Goal: Task Accomplishment & Management: Complete application form

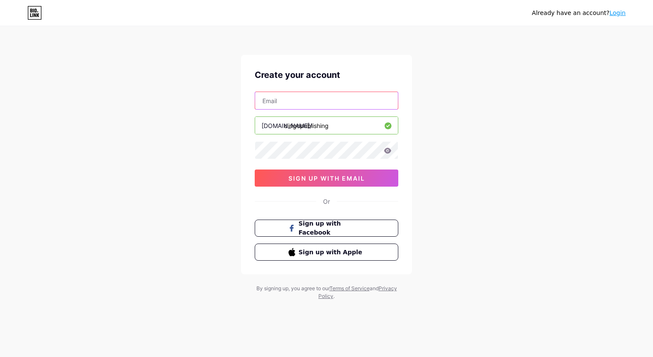
click at [354, 103] on input "text" at bounding box center [326, 100] width 143 height 17
type input "[EMAIL_ADDRESS][DOMAIN_NAME]"
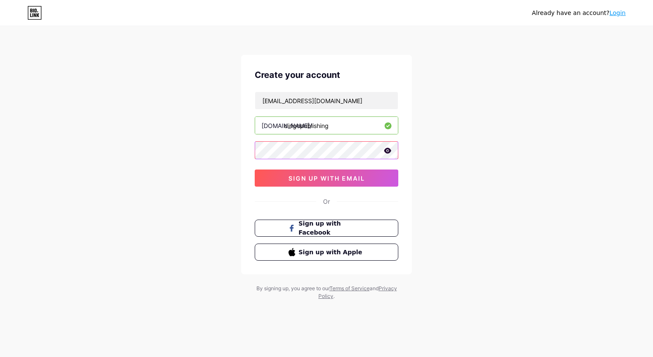
click at [241, 158] on div "Already have an account? Login Create your account [EMAIL_ADDRESS][DOMAIN_NAME]…" at bounding box center [326, 163] width 653 height 327
click at [215, 194] on div "Already have an account? Login Create your account [EMAIL_ADDRESS][DOMAIN_NAME]…" at bounding box center [326, 163] width 653 height 327
click at [282, 186] on div "Create your account [EMAIL_ADDRESS][DOMAIN_NAME] [DOMAIN_NAME]/ dirigopublishin…" at bounding box center [326, 164] width 171 height 219
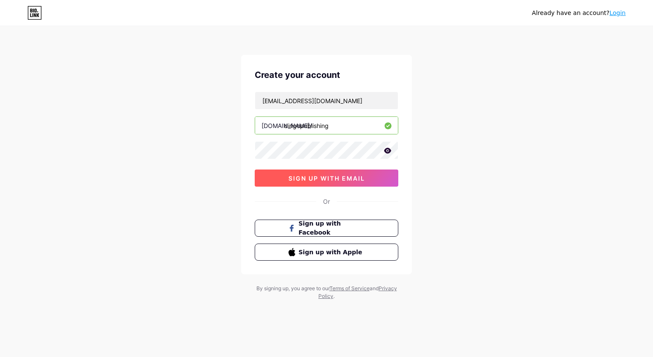
click at [292, 181] on button "sign up with email" at bounding box center [327, 177] width 144 height 17
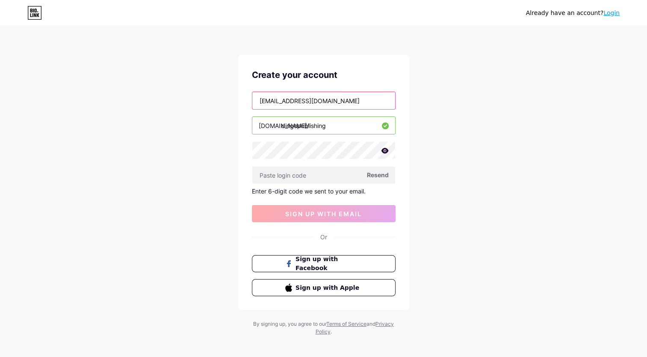
click at [356, 103] on input "[EMAIL_ADDRESS][DOMAIN_NAME]" at bounding box center [323, 100] width 143 height 17
click at [511, 142] on div "Already have an account? Login Create your account [EMAIL_ADDRESS][DOMAIN_NAME]…" at bounding box center [323, 181] width 647 height 362
drag, startPoint x: 372, startPoint y: 174, endPoint x: 348, endPoint y: 116, distance: 63.6
click at [348, 116] on div "[EMAIL_ADDRESS][DOMAIN_NAME] [DOMAIN_NAME]/ dirigopublishing Resend Enter 6-dig…" at bounding box center [324, 156] width 144 height 130
click at [348, 112] on div "[EMAIL_ADDRESS][DOMAIN_NAME] [DOMAIN_NAME]/ dirigopublishing Resend Enter 6-dig…" at bounding box center [324, 156] width 144 height 130
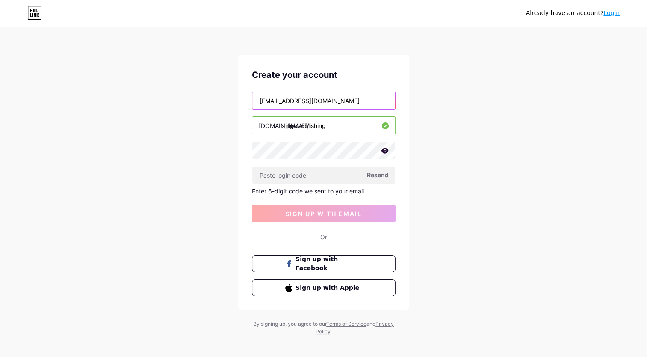
drag, startPoint x: 344, startPoint y: 103, endPoint x: 234, endPoint y: 97, distance: 109.6
click at [234, 97] on div "Already have an account? Login Create your account [EMAIL_ADDRESS][DOMAIN_NAME]…" at bounding box center [323, 181] width 647 height 362
type input "[EMAIL_ADDRESS][DOMAIN_NAME]"
drag, startPoint x: 343, startPoint y: 105, endPoint x: 250, endPoint y: 101, distance: 92.4
click at [250, 101] on div "Create your account [EMAIL_ADDRESS][DOMAIN_NAME] [DOMAIN_NAME]/ dirigopublishin…" at bounding box center [323, 182] width 171 height 255
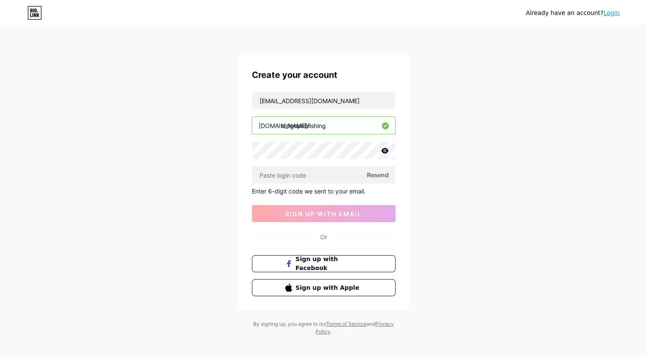
click at [214, 165] on div "Already have an account? Login Create your account [EMAIL_ADDRESS][DOMAIN_NAME]…" at bounding box center [323, 181] width 647 height 362
click at [373, 170] on span "Resend" at bounding box center [378, 174] width 22 height 9
